Goal: Complete application form

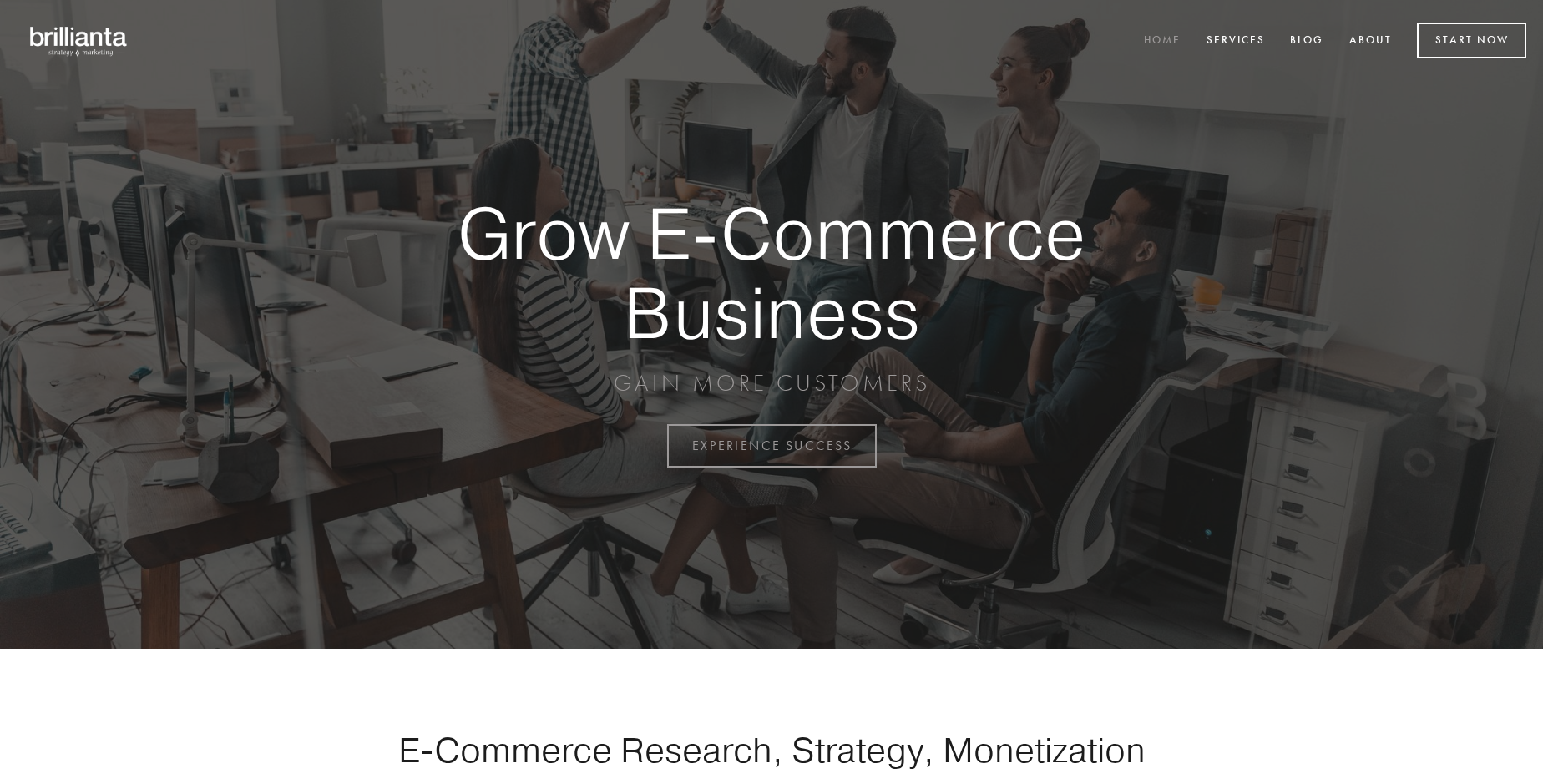
scroll to position [4376, 0]
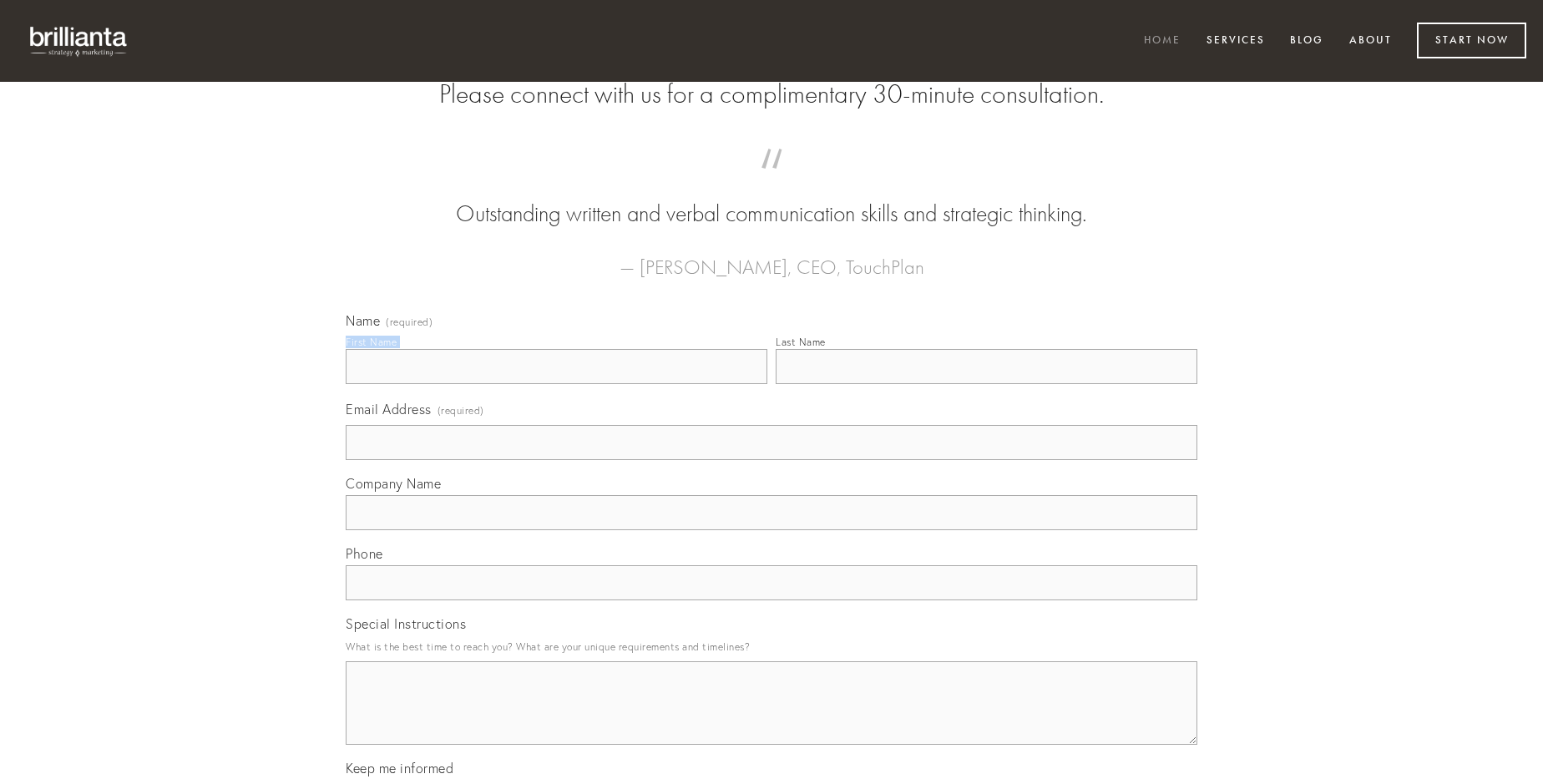
type input "[PERSON_NAME]"
click at [986, 384] on input "Last Name" at bounding box center [986, 367] width 422 height 35
type input "[PERSON_NAME]"
click at [772, 460] on input "Email Address (required)" at bounding box center [771, 443] width 852 height 35
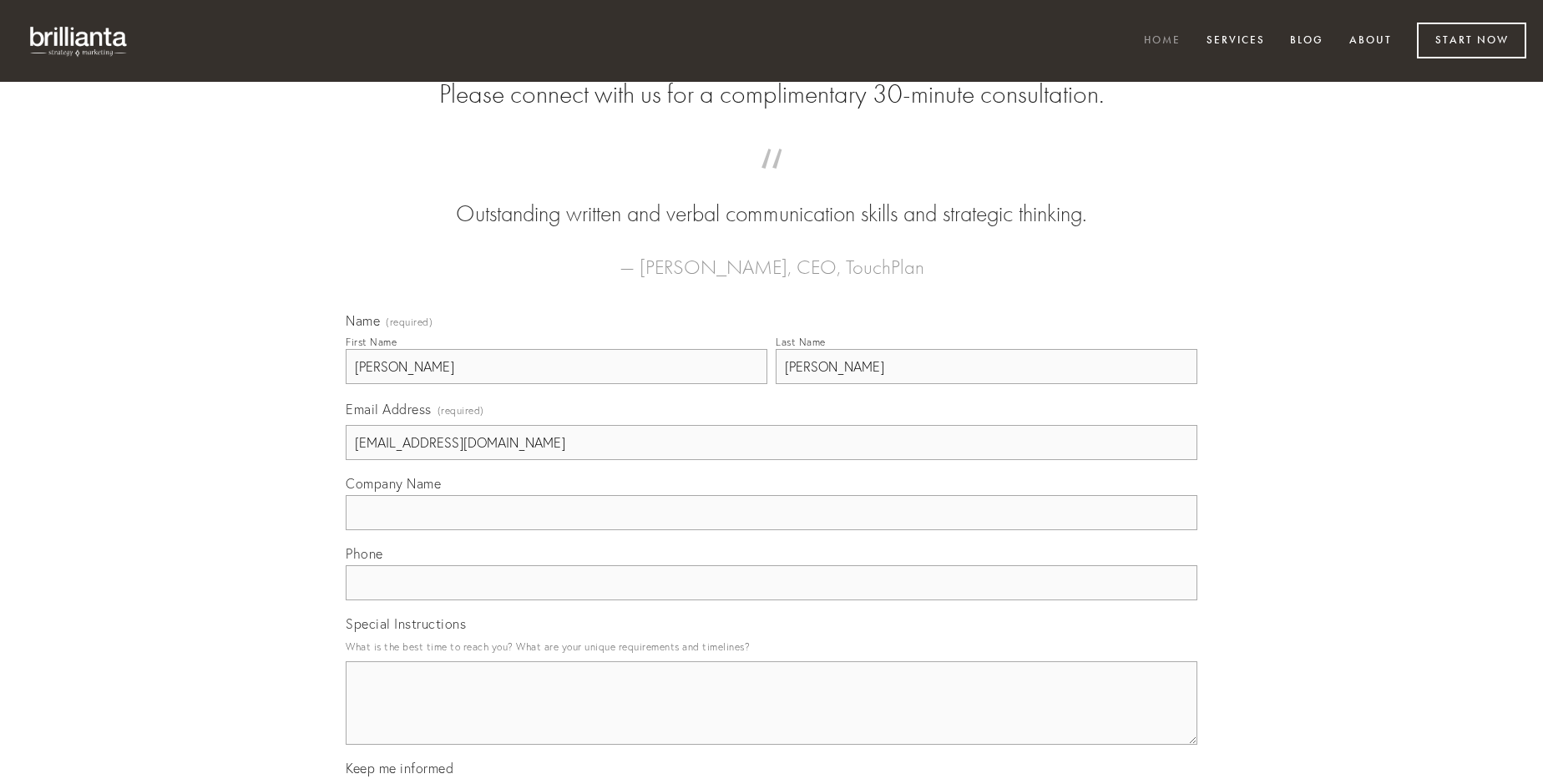
type input "[EMAIL_ADDRESS][DOMAIN_NAME]"
click at [772, 531] on input "Company Name" at bounding box center [771, 513] width 852 height 35
type input "voro"
click at [772, 600] on input "text" at bounding box center [771, 583] width 852 height 35
click at [772, 718] on textarea "Special Instructions" at bounding box center [771, 702] width 852 height 83
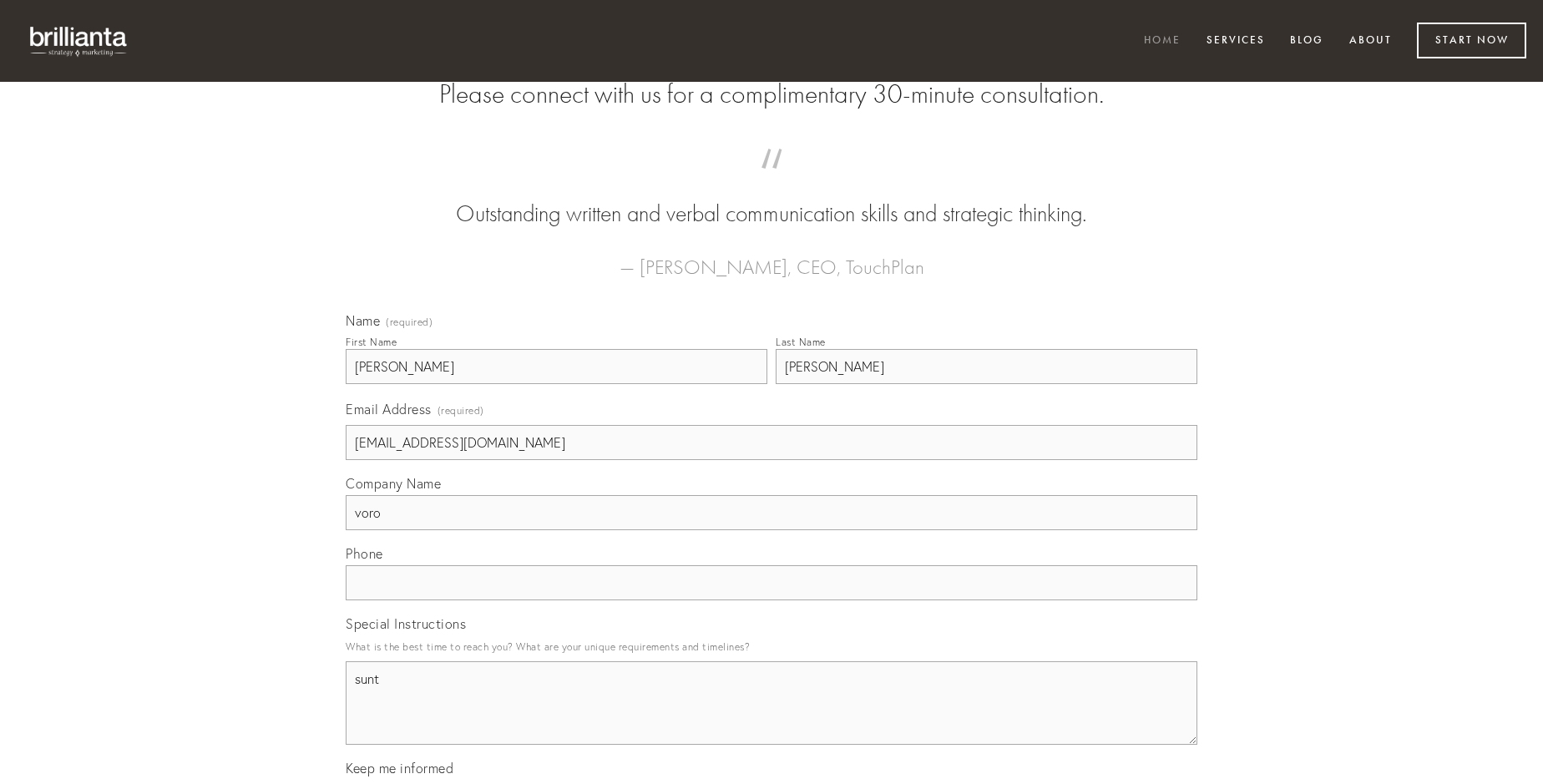
type textarea "sunt"
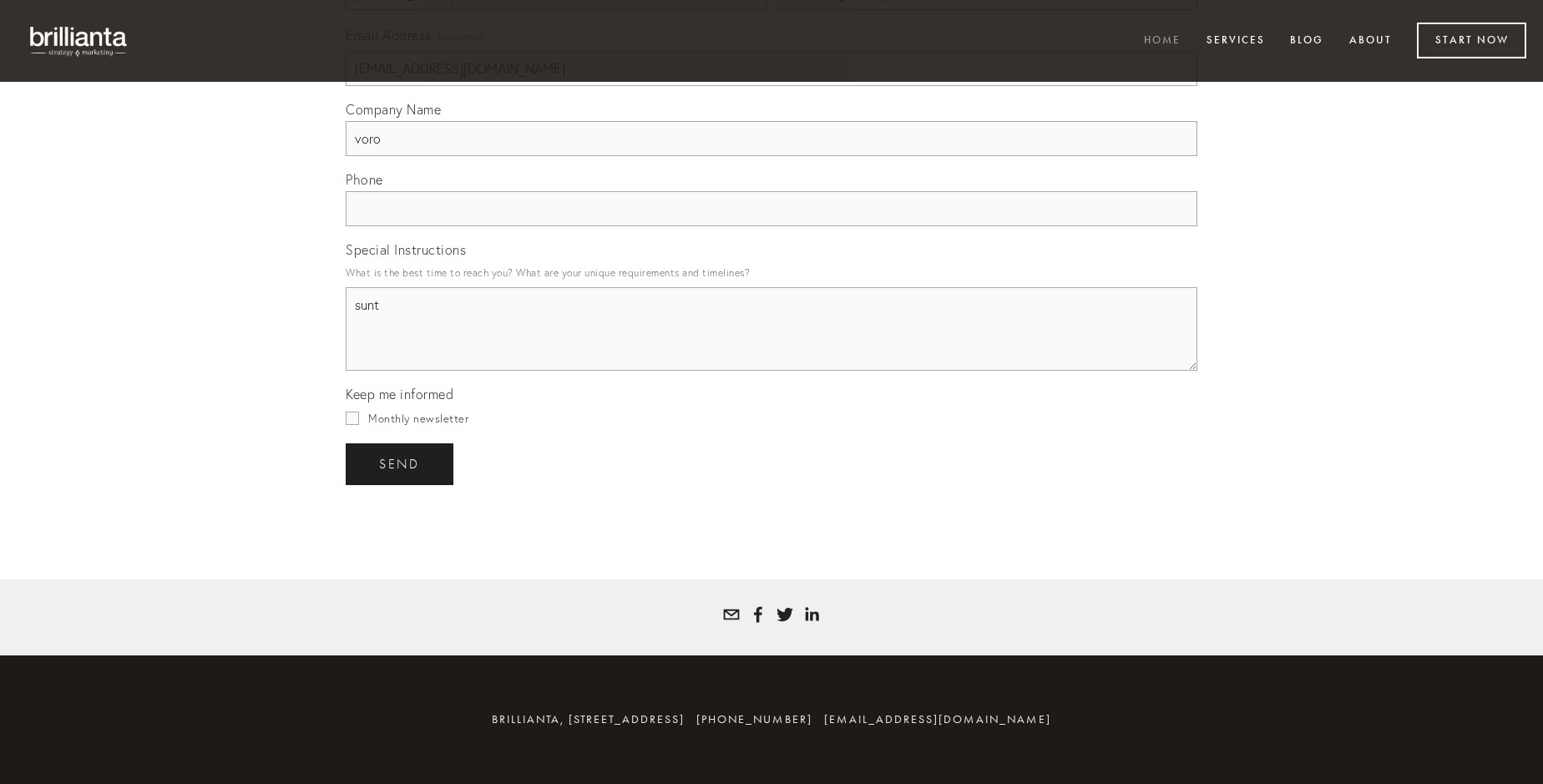
click at [401, 463] on span "send" at bounding box center [399, 464] width 41 height 15
